Goal: Find specific page/section: Find specific page/section

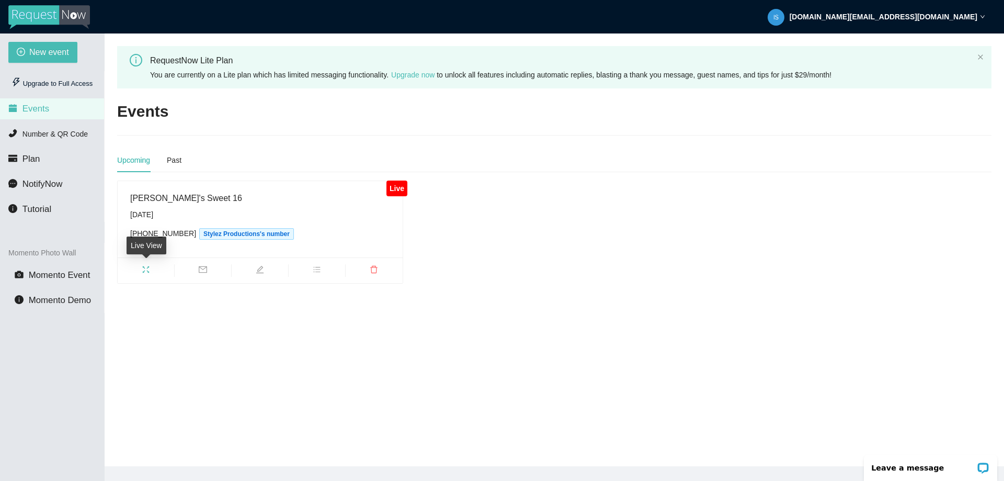
click at [148, 270] on icon "fullscreen" at bounding box center [146, 269] width 7 height 7
